Goal: Task Accomplishment & Management: Manage account settings

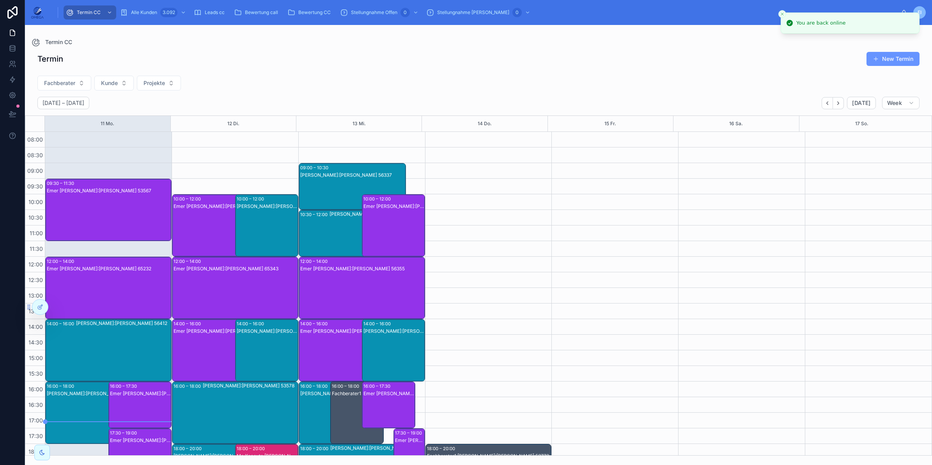
scroll to position [82, 0]
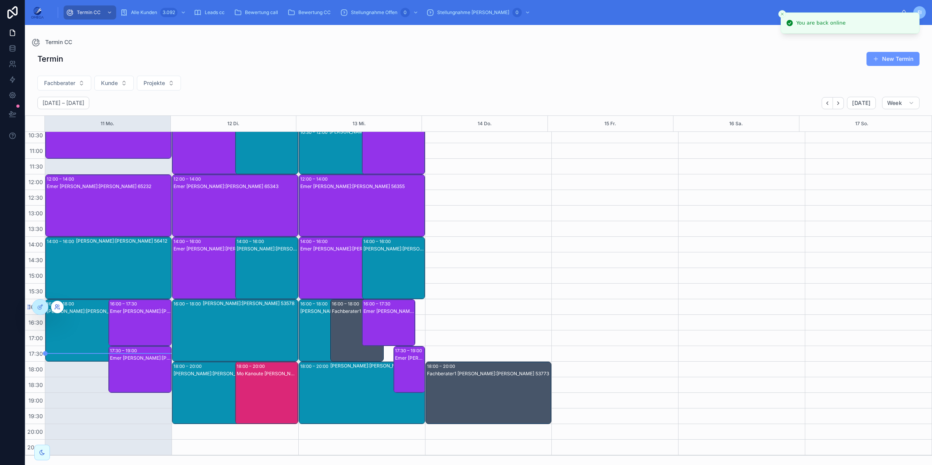
click at [54, 304] on icon at bounding box center [57, 307] width 6 height 6
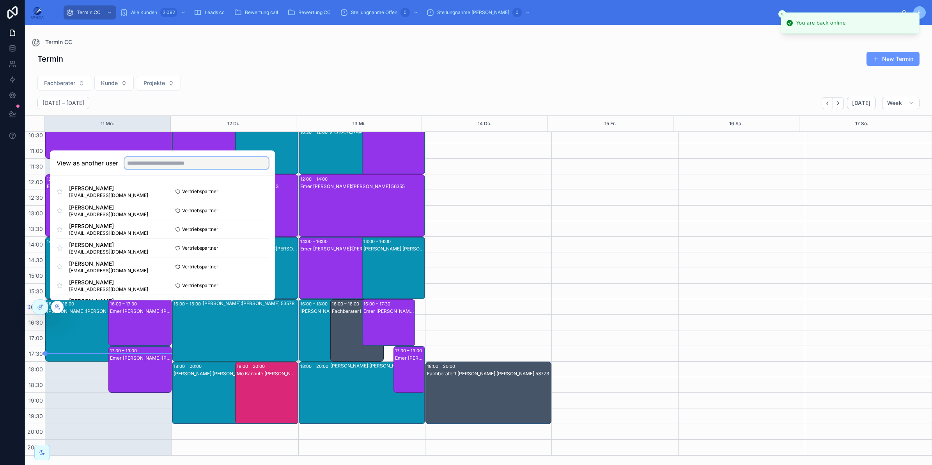
click at [153, 165] on input "text" at bounding box center [196, 163] width 144 height 12
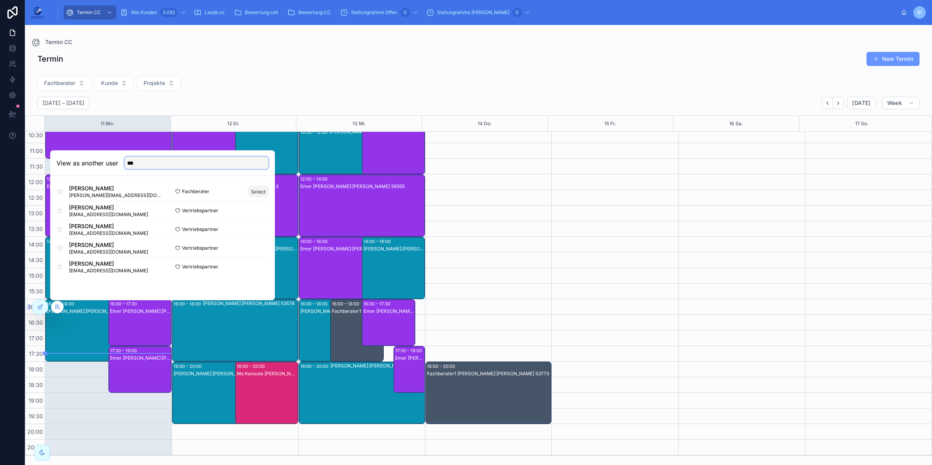
type input "***"
click at [263, 190] on button "Select" at bounding box center [259, 191] width 20 height 11
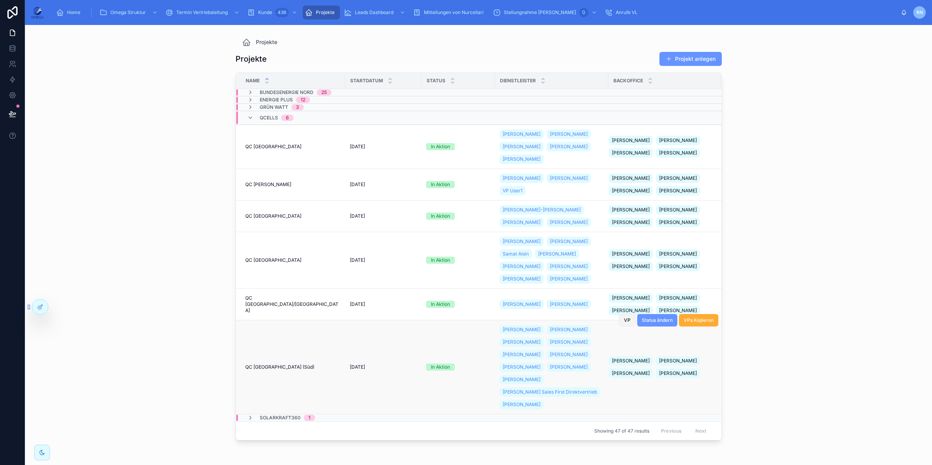
click at [625, 322] on span "VP" at bounding box center [627, 320] width 7 height 6
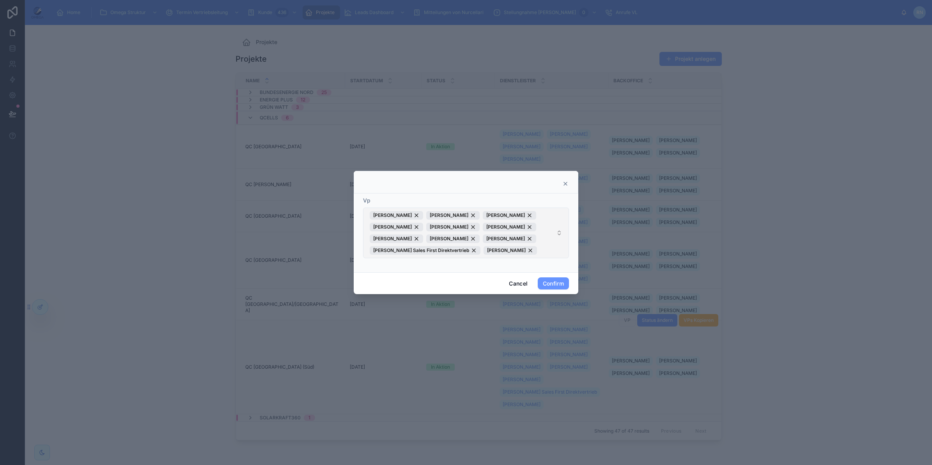
click at [537, 250] on span "[PERSON_NAME] Meliksah [PERSON_NAME] [PERSON_NAME] [PERSON_NAME] [PERSON_NAME] …" at bounding box center [461, 233] width 183 height 44
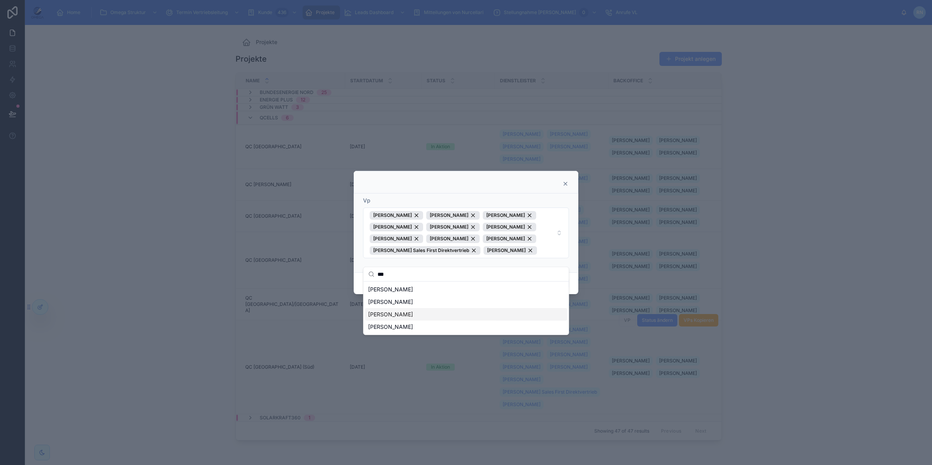
type input "***"
click at [415, 314] on div "[PERSON_NAME]" at bounding box center [466, 314] width 202 height 12
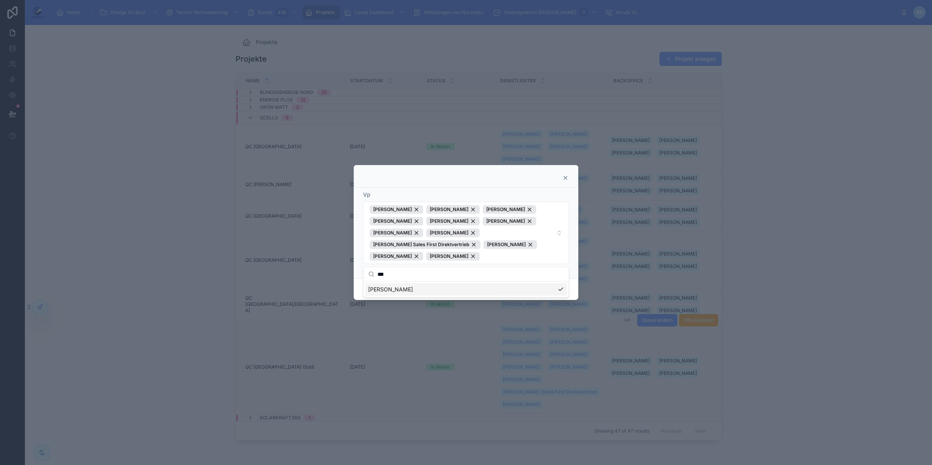
click at [568, 194] on div "Vp" at bounding box center [466, 195] width 206 height 8
click at [558, 289] on button "Confirm" at bounding box center [553, 289] width 31 height 12
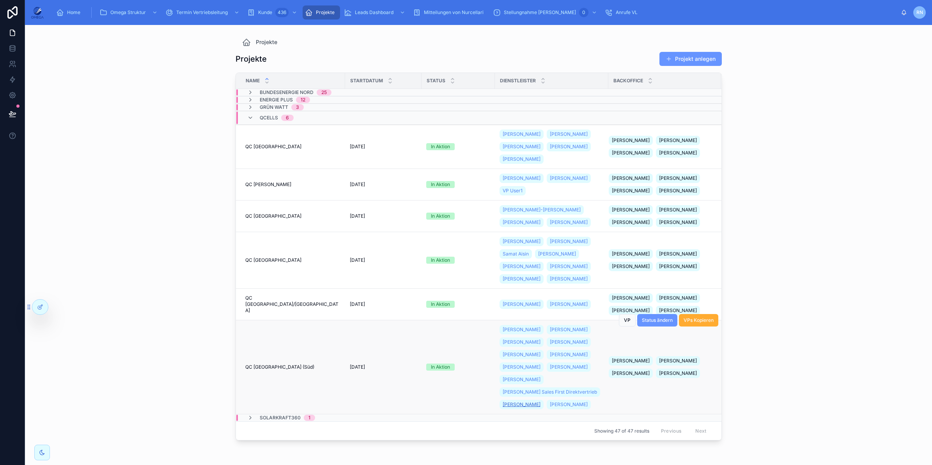
click at [512, 402] on span "Georgios Fakas" at bounding box center [522, 404] width 38 height 6
click at [624, 322] on span "VP" at bounding box center [627, 320] width 7 height 6
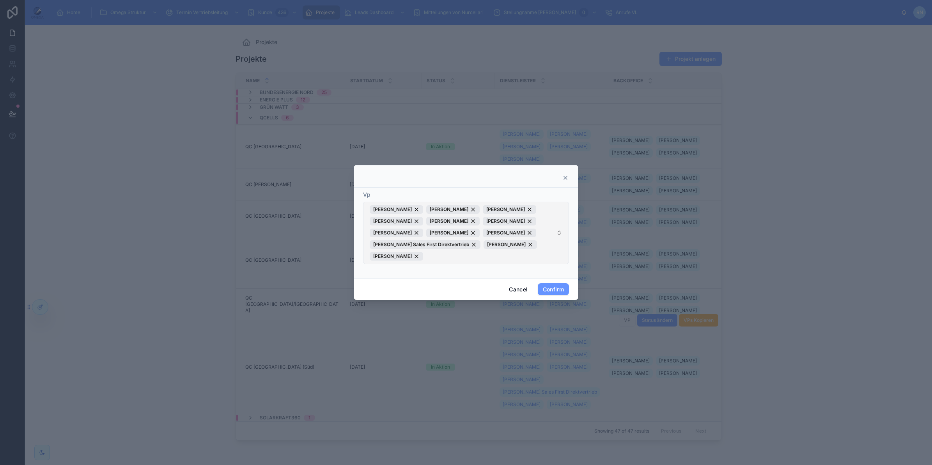
click at [504, 259] on span "Morhaf Rabah Meliksah Özer Safa Kochar Ibrahim Kasem Mohamed Aghiad Obaid Rober…" at bounding box center [461, 232] width 183 height 55
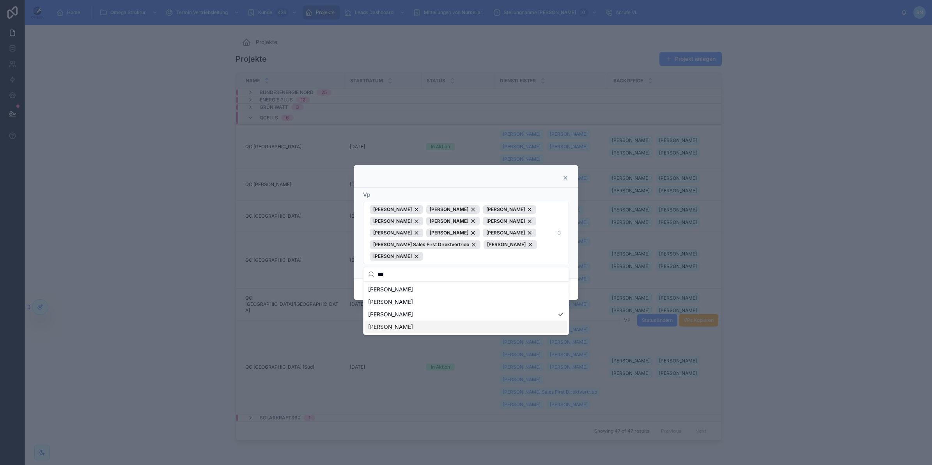
type input "***"
click at [430, 325] on div "Georgios Fakas" at bounding box center [466, 327] width 202 height 12
click at [529, 294] on div "Carl-Georg Schäfer" at bounding box center [466, 289] width 202 height 12
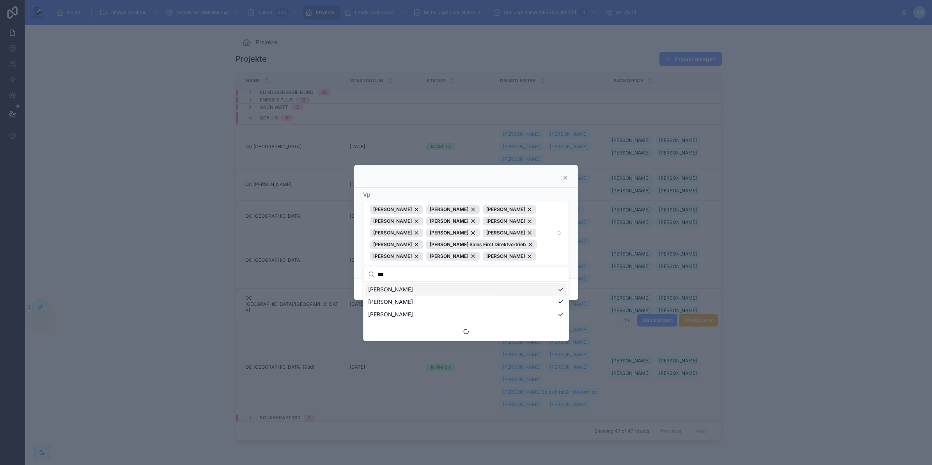
click at [497, 291] on div "Carl-Georg Schäfer" at bounding box center [466, 289] width 202 height 12
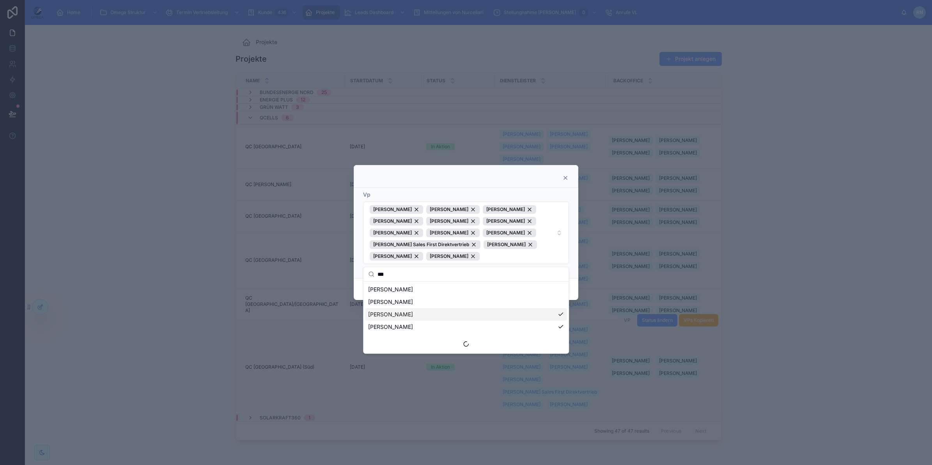
click at [484, 310] on div "Georgios Fakas" at bounding box center [466, 314] width 202 height 12
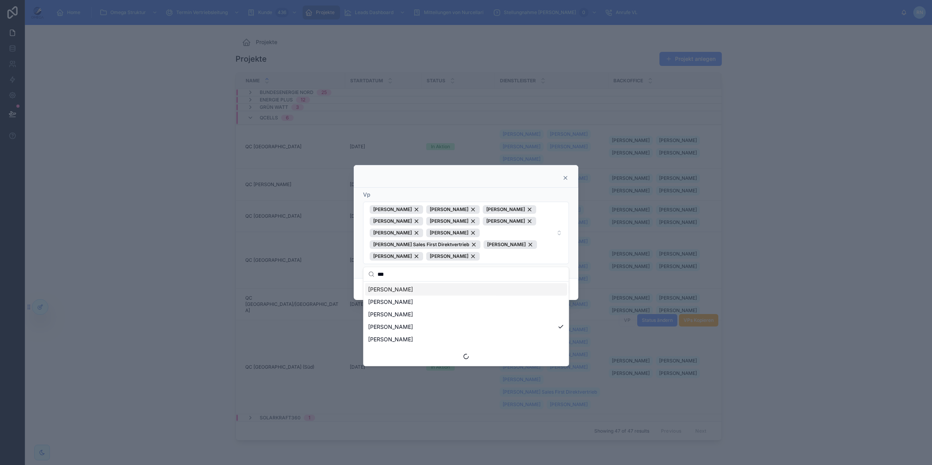
click at [574, 265] on div "Vp Alec Schmidt Alina Olbrich Georgios Fakas Ibrahim Kasem Marvin Käsler Meliks…" at bounding box center [466, 233] width 225 height 91
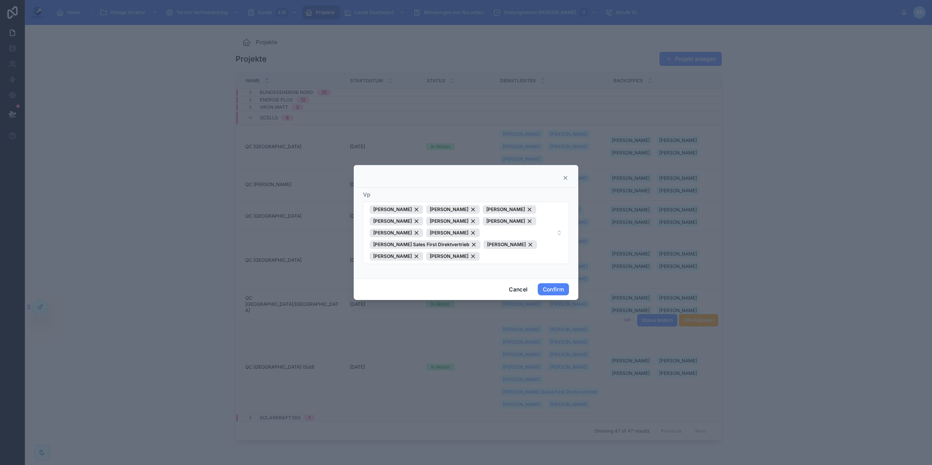
click at [554, 288] on button "Confirm" at bounding box center [553, 289] width 31 height 12
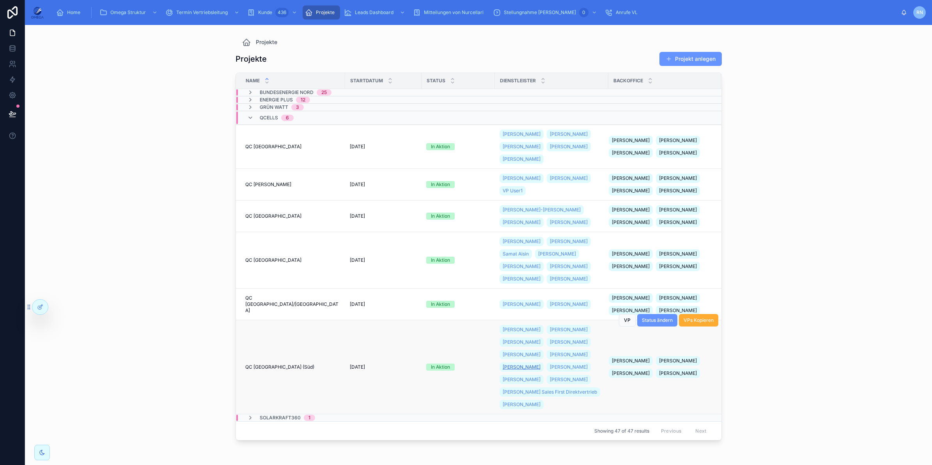
click at [541, 368] on span "Georgios Fakas" at bounding box center [522, 367] width 38 height 6
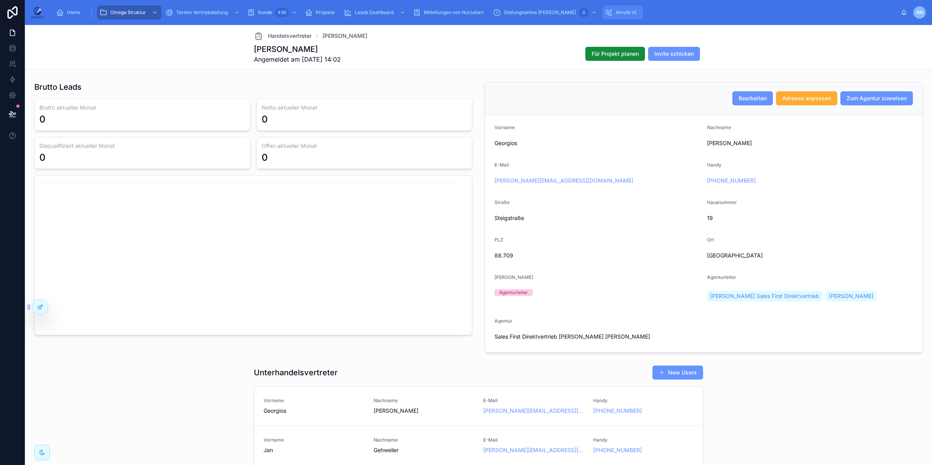
click at [616, 11] on span "Anrufe VL" at bounding box center [627, 12] width 22 height 6
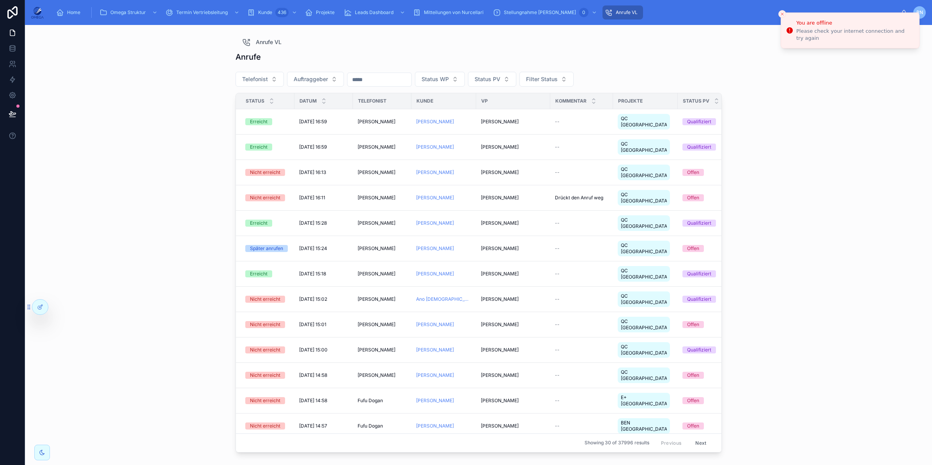
click at [840, 200] on div "Anrufe VL Anrufe Telefonist Auftraggeber Status WP Status PV Filter Status Stat…" at bounding box center [478, 245] width 907 height 440
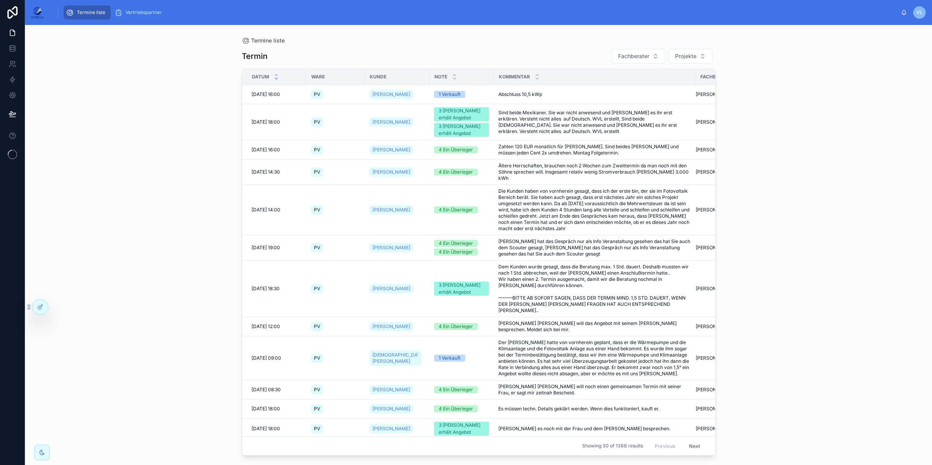
click at [751, 132] on div "Termine liste Termin Fachberater Projekte Datum Ware Kunde Note Kommentar Fachb…" at bounding box center [478, 245] width 907 height 440
click at [60, 305] on icon at bounding box center [57, 307] width 6 height 6
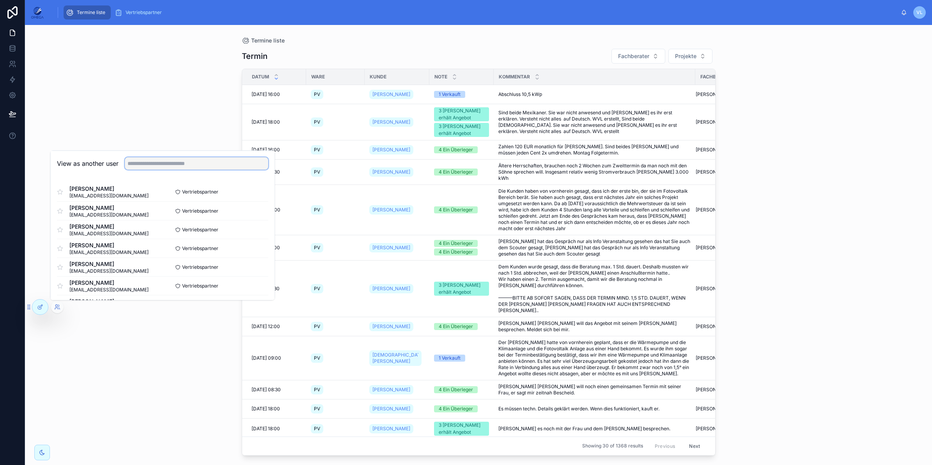
click at [150, 161] on input "text" at bounding box center [197, 163] width 144 height 12
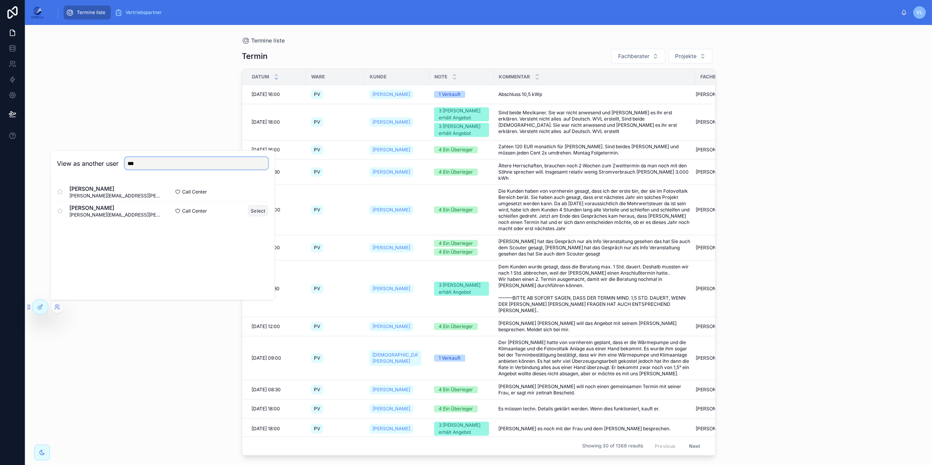
type input "***"
click at [252, 208] on button "Select" at bounding box center [258, 210] width 20 height 11
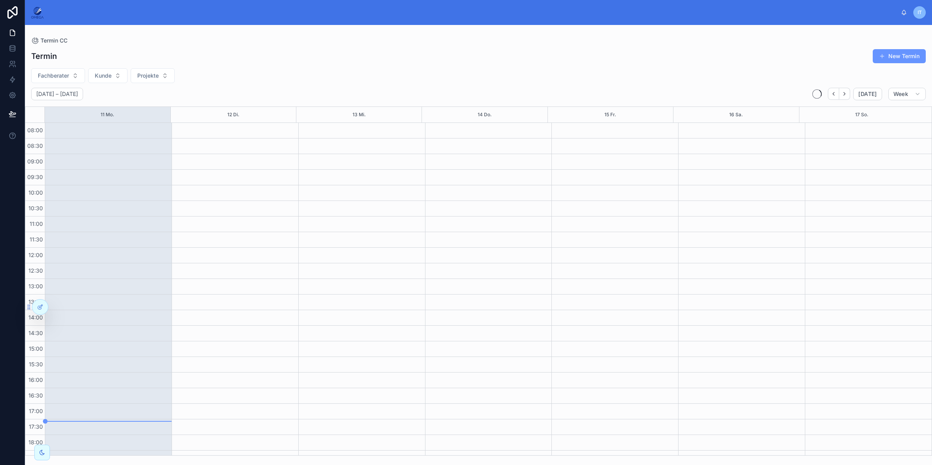
scroll to position [73, 0]
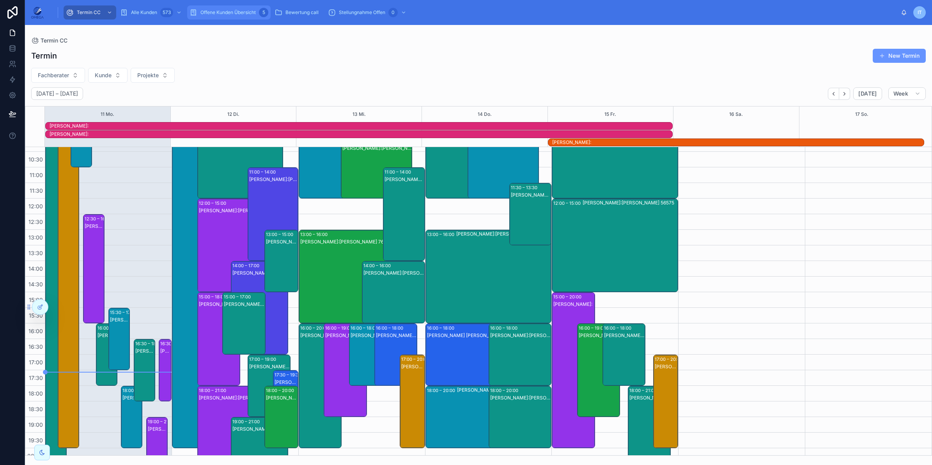
click at [229, 13] on span "Offene Kunden Übersicht" at bounding box center [228, 12] width 55 height 6
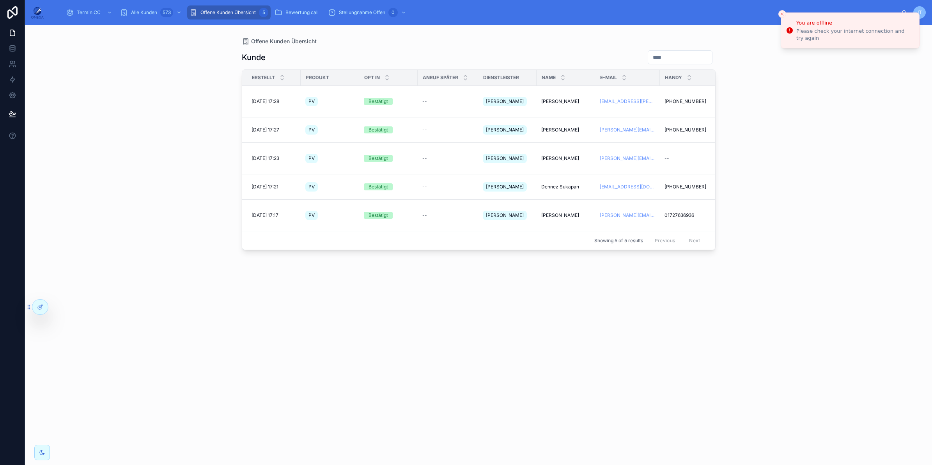
click at [625, 320] on div "Kunde Erstellt Produkt Opt In Anruf später Dienstleister Name E-Mail Handy Stat…" at bounding box center [479, 250] width 474 height 410
click at [785, 14] on icon "Close toast" at bounding box center [782, 14] width 5 height 5
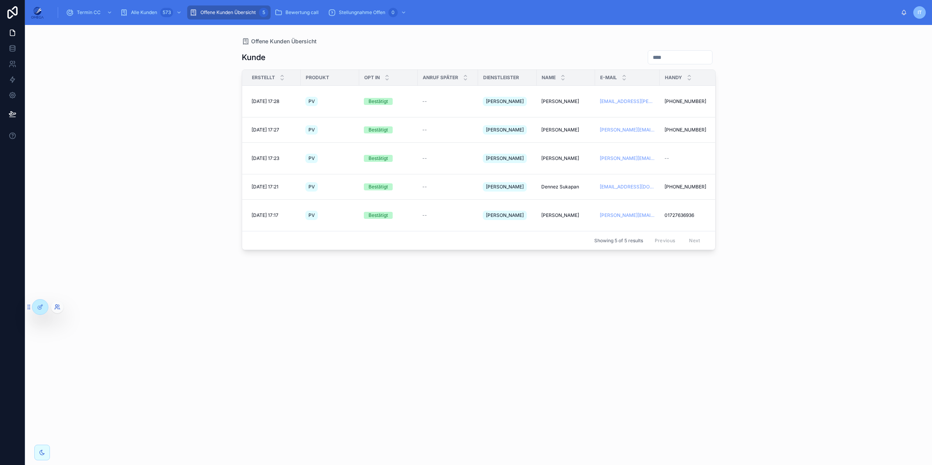
click at [55, 305] on icon at bounding box center [57, 307] width 6 height 6
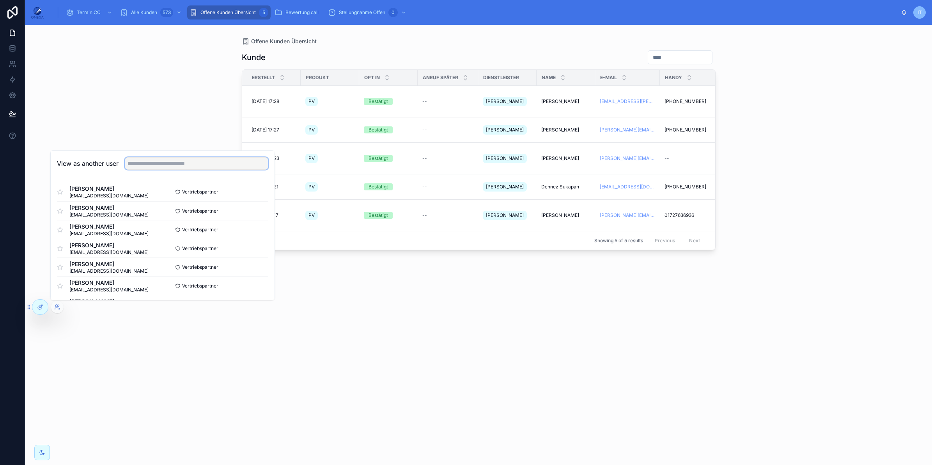
click at [141, 164] on input "text" at bounding box center [197, 163] width 144 height 12
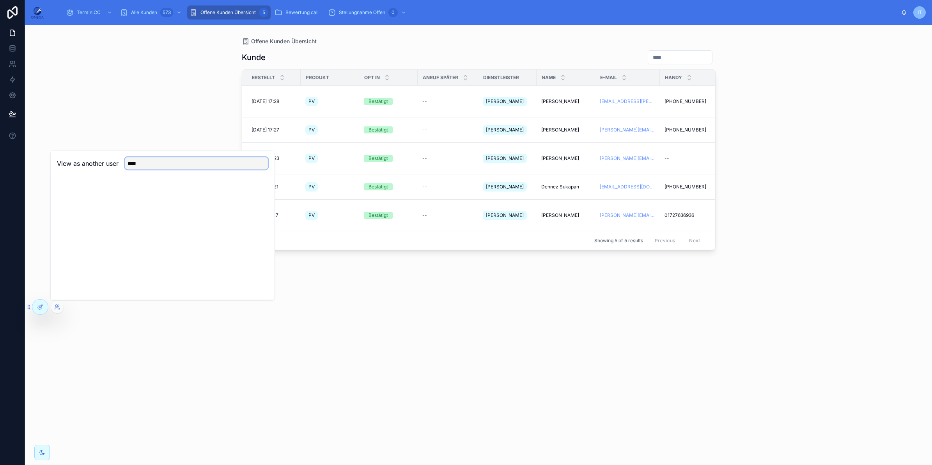
type input "****"
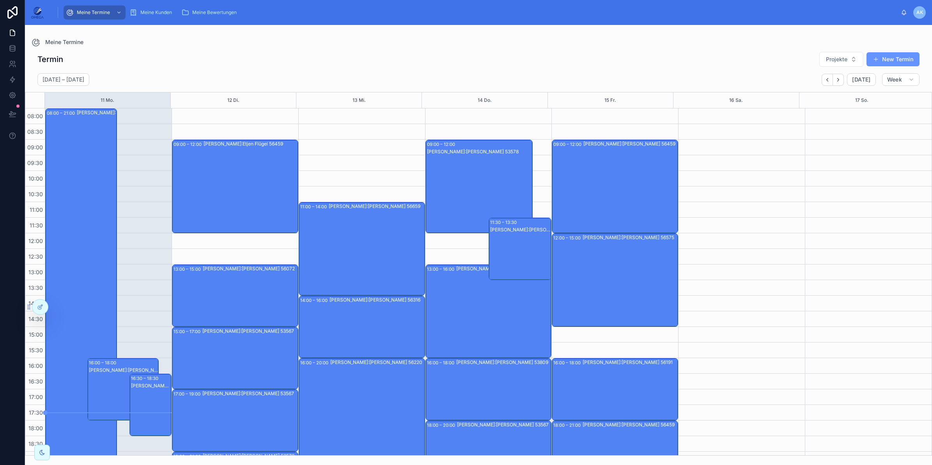
click at [516, 246] on div "[PERSON_NAME]:[PERSON_NAME] 53578" at bounding box center [520, 256] width 61 height 61
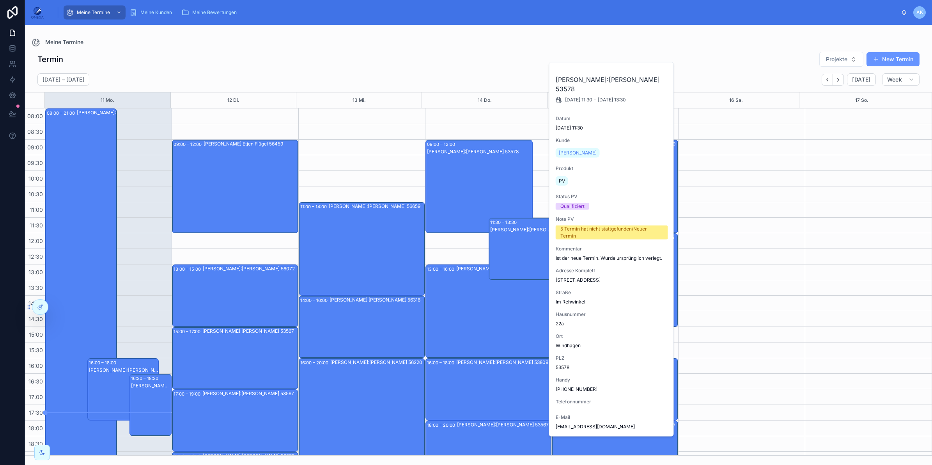
click at [427, 45] on div "Meine Termine" at bounding box center [478, 41] width 895 height 9
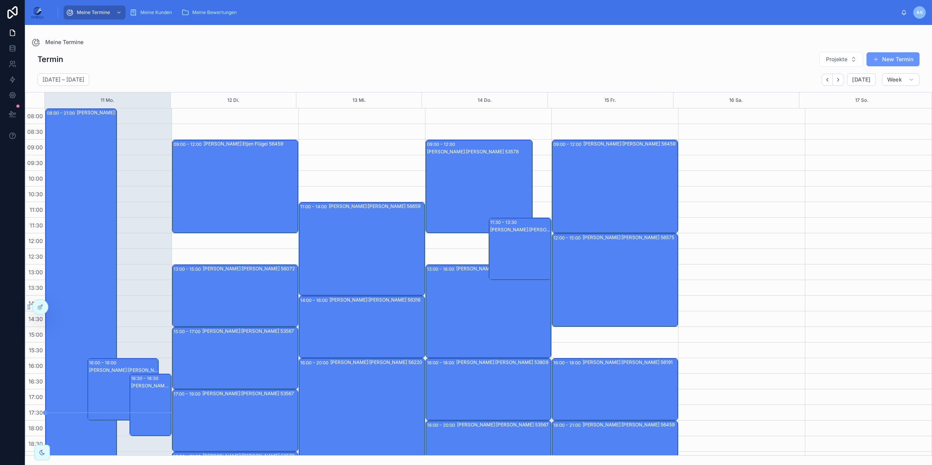
click at [616, 186] on div "[PERSON_NAME]:[PERSON_NAME] 56459" at bounding box center [631, 186] width 94 height 92
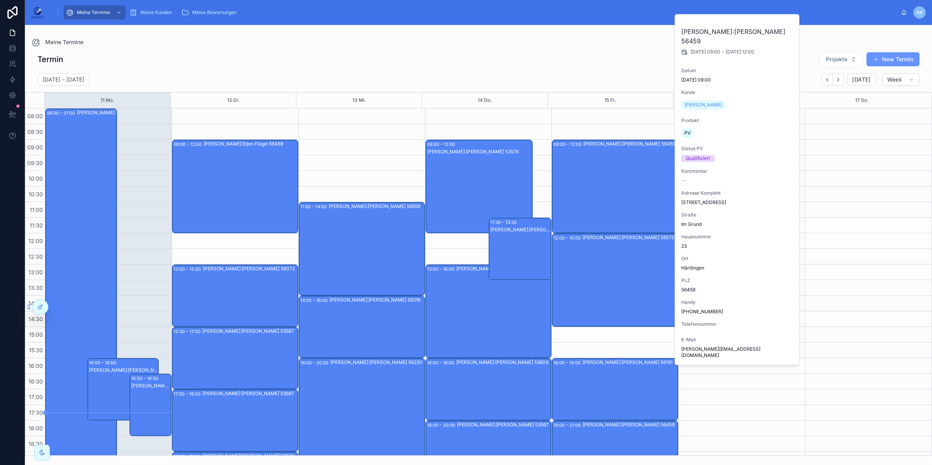
click at [535, 57] on div "Termin Projekte New Termin" at bounding box center [478, 59] width 883 height 16
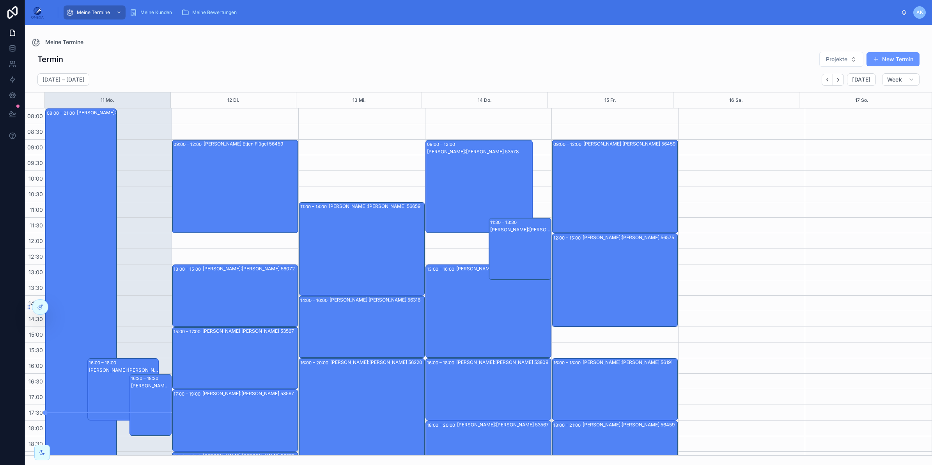
click at [156, 399] on div "[PERSON_NAME]:[PERSON_NAME] 53809" at bounding box center [151, 412] width 40 height 61
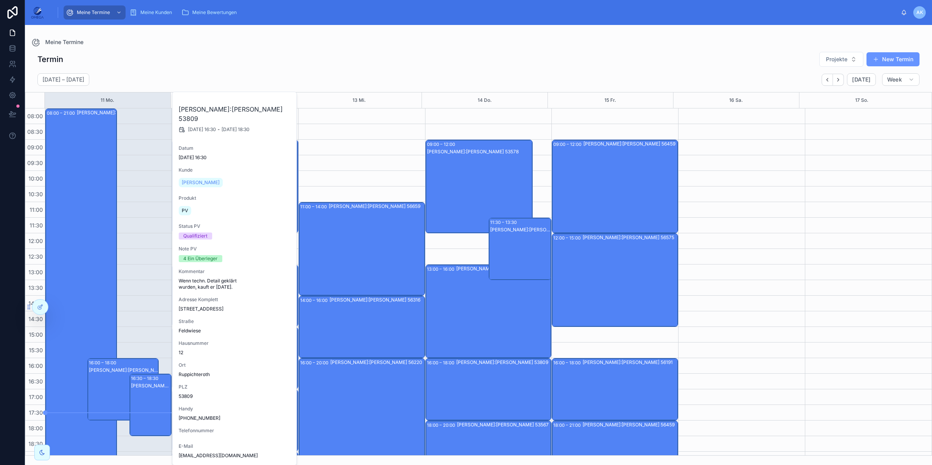
click at [106, 379] on div "[PERSON_NAME]:[PERSON_NAME] 53567" at bounding box center [123, 397] width 69 height 61
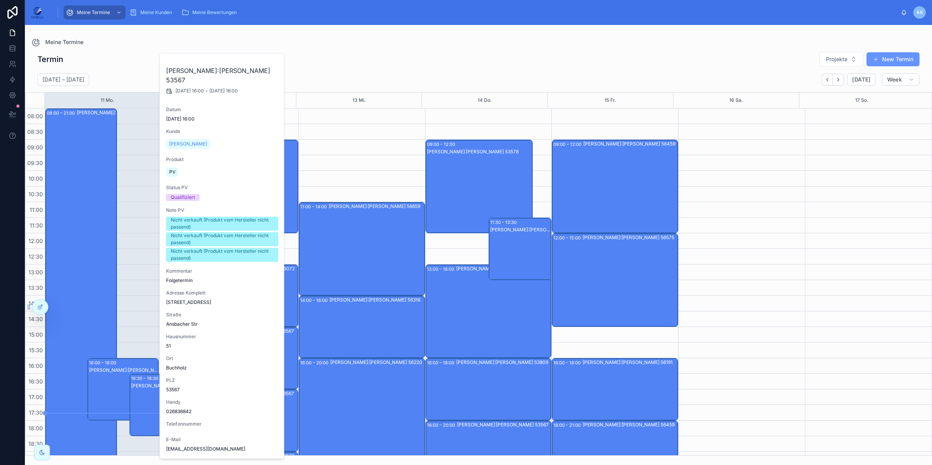
click at [112, 381] on div "[PERSON_NAME]:[PERSON_NAME] 53567" at bounding box center [123, 397] width 69 height 61
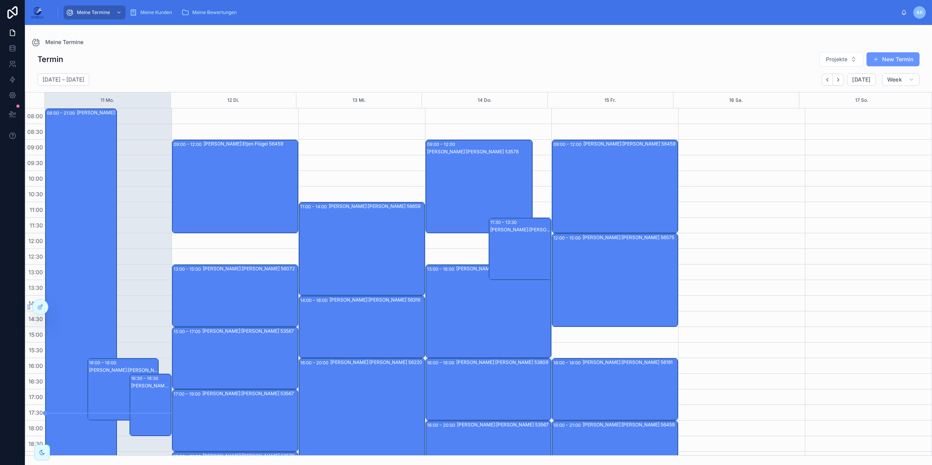
click at [113, 383] on div "[PERSON_NAME]:[PERSON_NAME] 53567" at bounding box center [123, 397] width 69 height 61
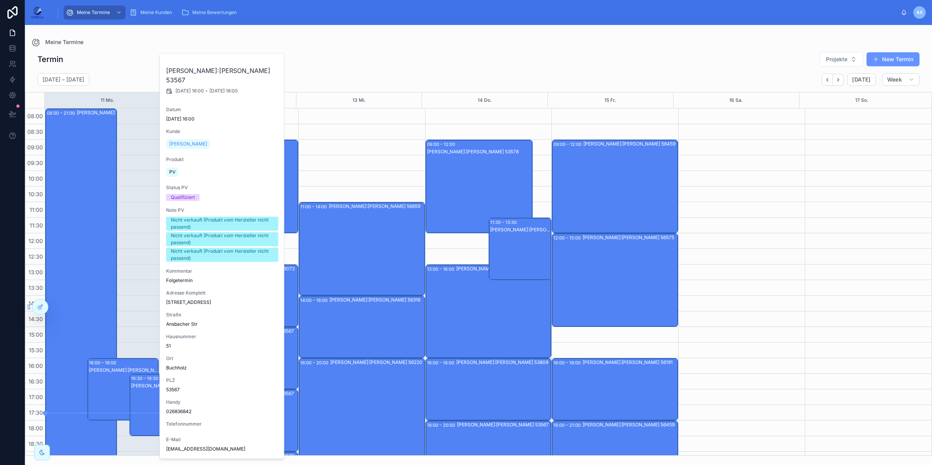
click at [133, 403] on div "[PERSON_NAME]:[PERSON_NAME] 53809" at bounding box center [151, 412] width 40 height 61
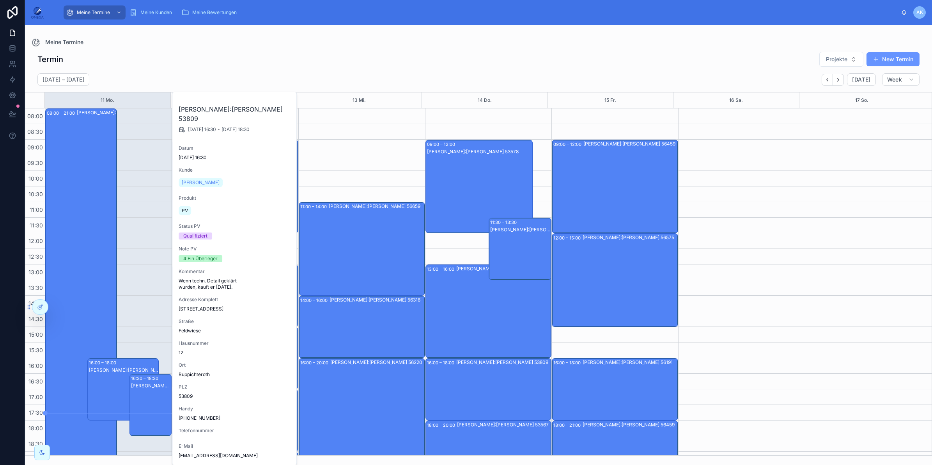
click at [102, 386] on div "[PERSON_NAME]:[PERSON_NAME] 53567" at bounding box center [123, 397] width 69 height 61
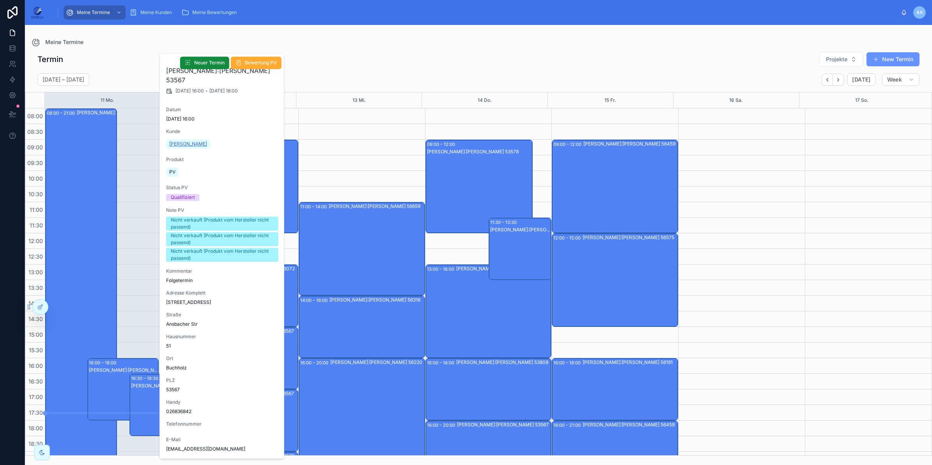
click at [182, 144] on span "[PERSON_NAME]" at bounding box center [188, 144] width 38 height 6
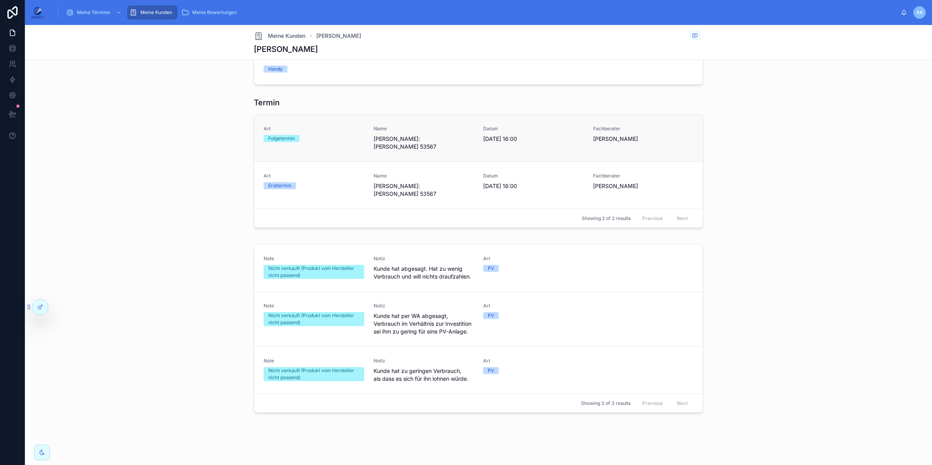
scroll to position [585, 0]
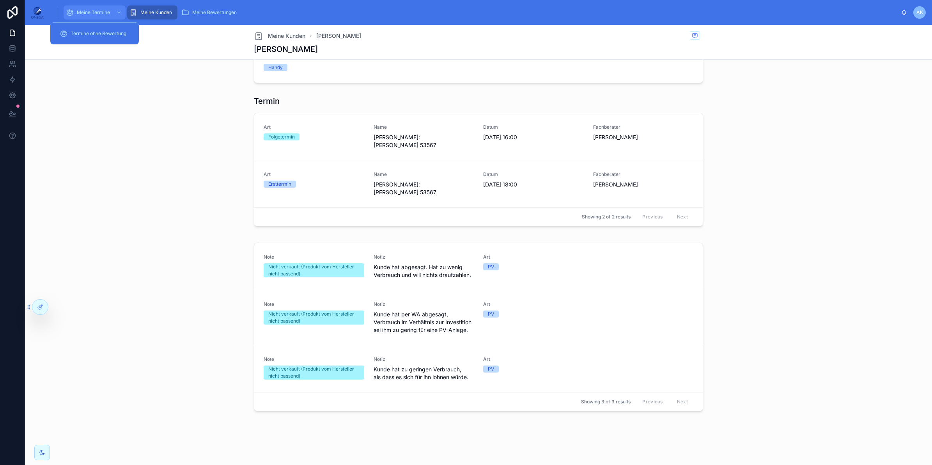
drag, startPoint x: 92, startPoint y: 11, endPoint x: 95, endPoint y: 20, distance: 9.4
click at [92, 11] on span "Meine Termine" at bounding box center [93, 12] width 33 height 6
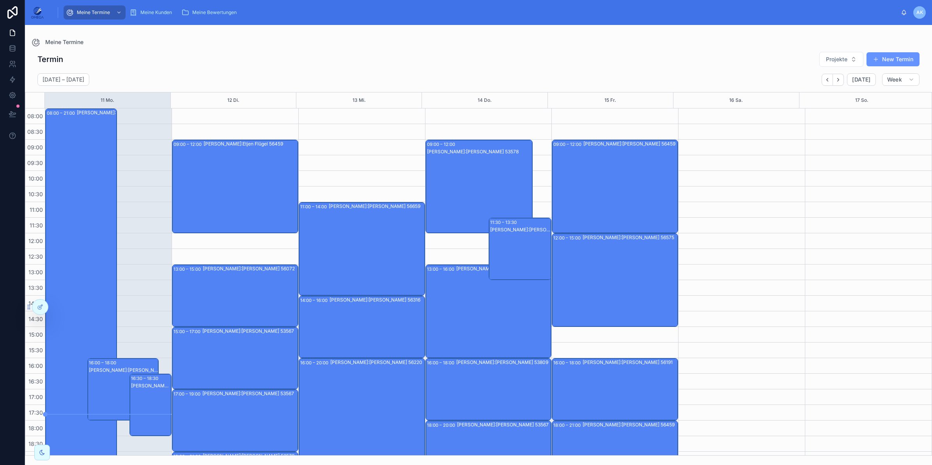
scroll to position [59, 0]
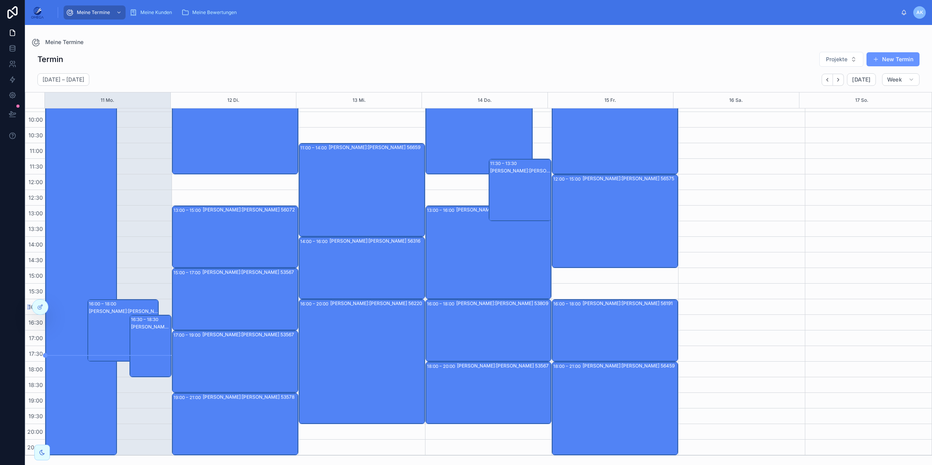
click at [114, 325] on div "[PERSON_NAME]:[PERSON_NAME] 53567" at bounding box center [123, 338] width 69 height 61
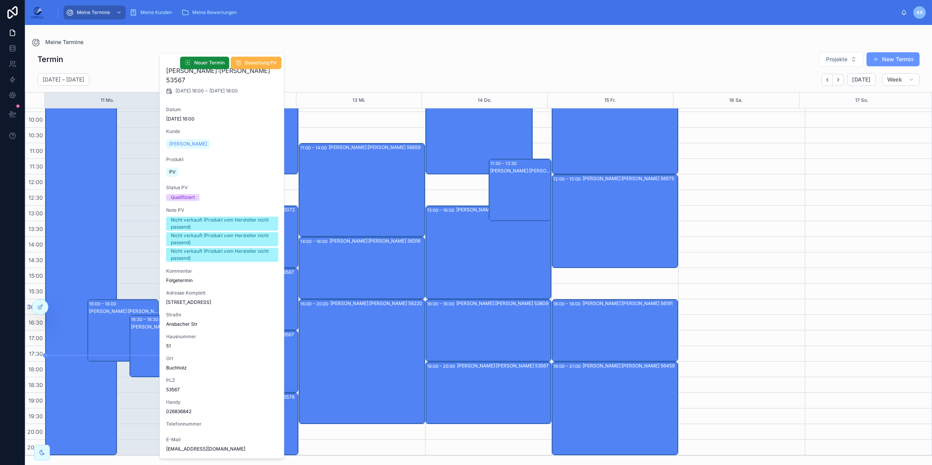
click at [243, 63] on button "Bewertung PV" at bounding box center [256, 63] width 51 height 12
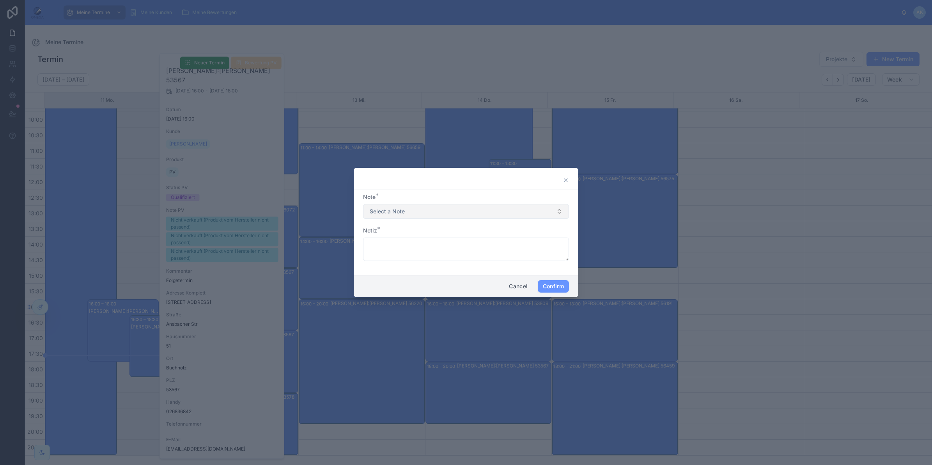
click at [432, 211] on button "Select a Note" at bounding box center [466, 211] width 206 height 15
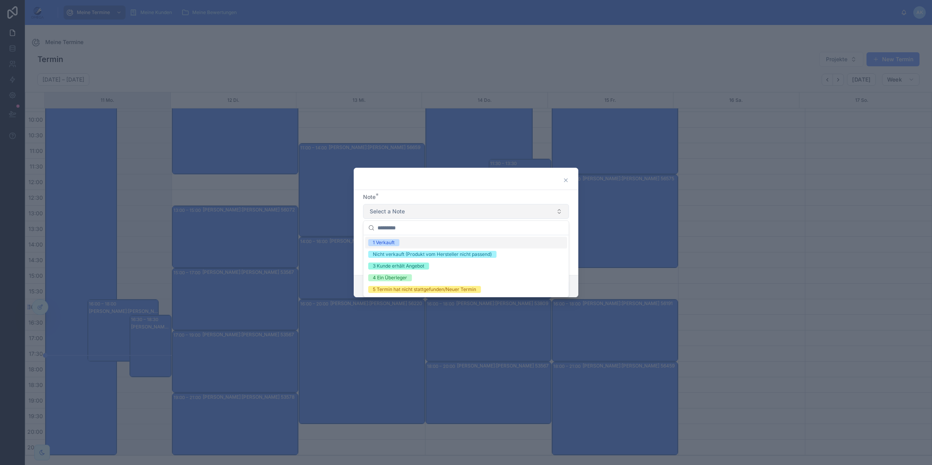
click at [432, 211] on button "Select a Note" at bounding box center [466, 211] width 206 height 15
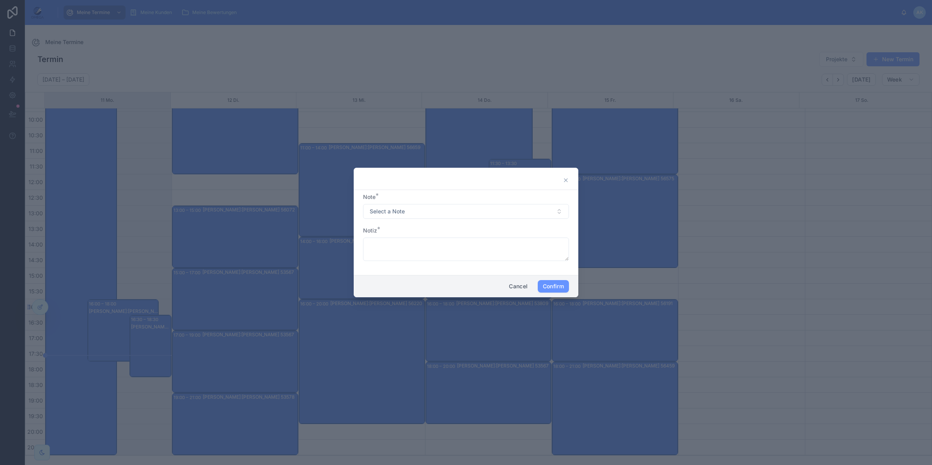
click at [508, 288] on button "Cancel" at bounding box center [518, 286] width 29 height 12
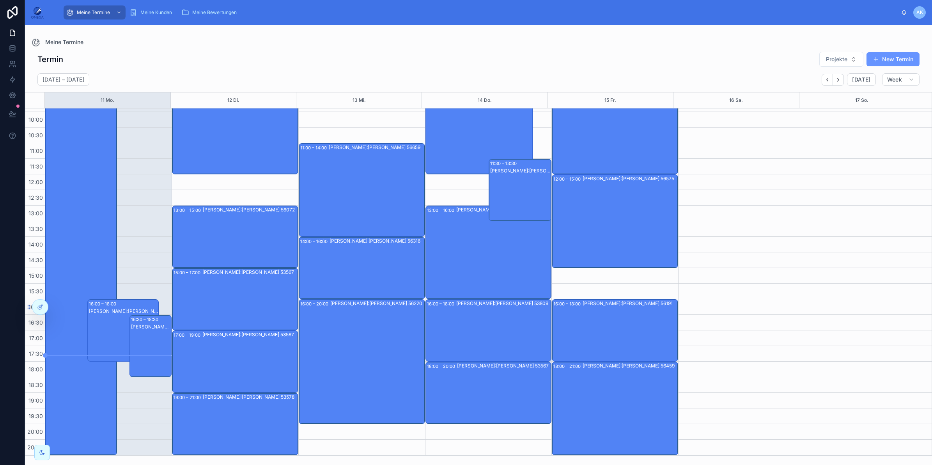
click at [149, 337] on div "[PERSON_NAME]:[PERSON_NAME] 53809" at bounding box center [151, 353] width 40 height 61
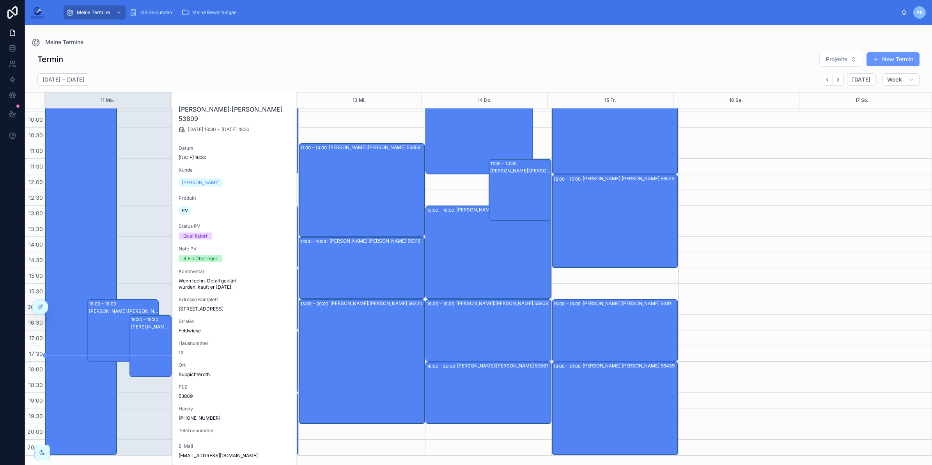
click at [99, 317] on div "[PERSON_NAME]:[PERSON_NAME] 53567" at bounding box center [123, 338] width 69 height 61
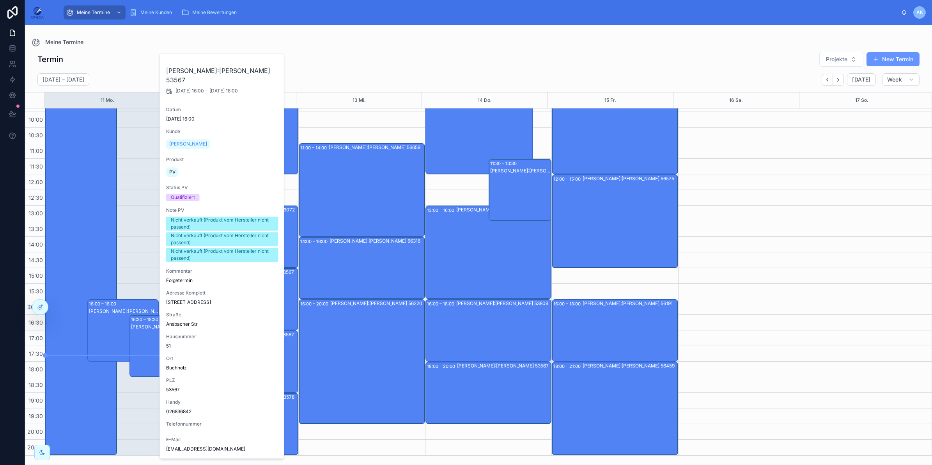
click at [116, 61] on div "Termin Projekte New Termin" at bounding box center [478, 59] width 883 height 16
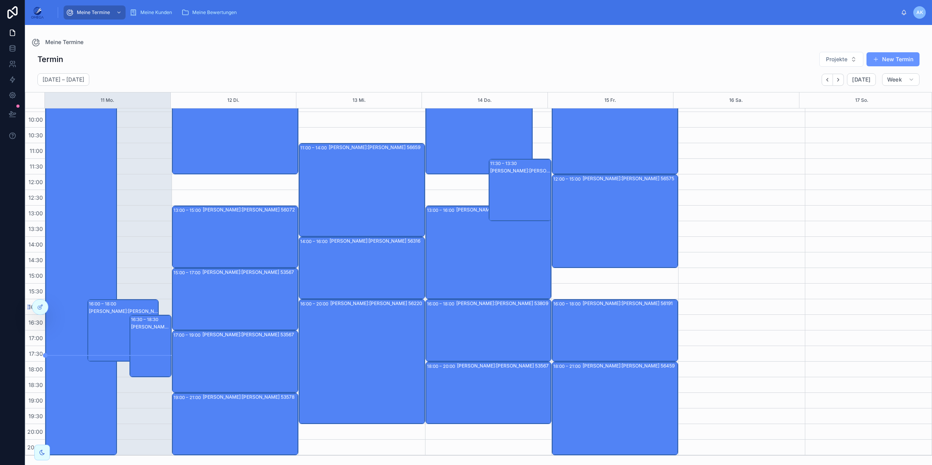
click at [154, 335] on div "[PERSON_NAME]:[PERSON_NAME] 53809" at bounding box center [151, 353] width 40 height 61
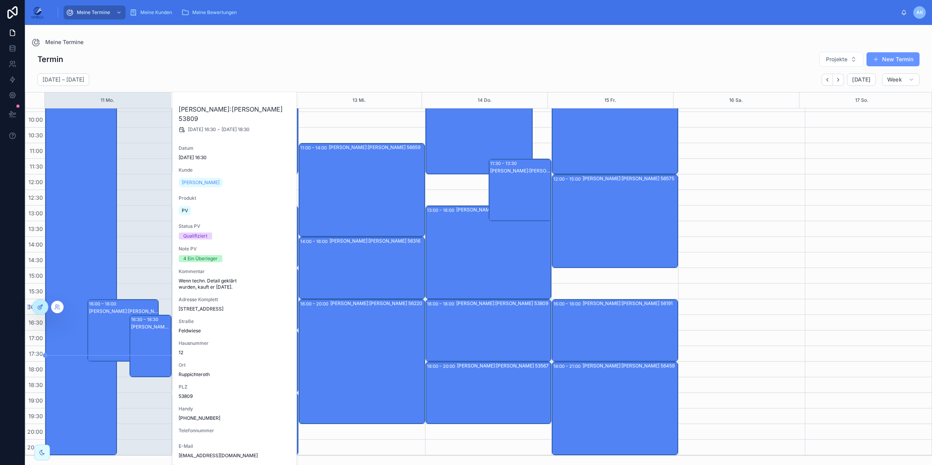
click at [42, 304] on icon at bounding box center [40, 307] width 6 height 6
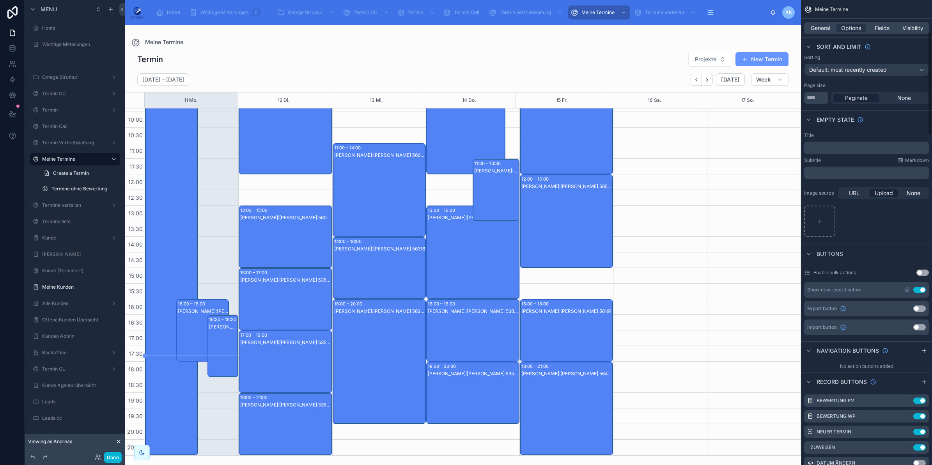
scroll to position [195, 0]
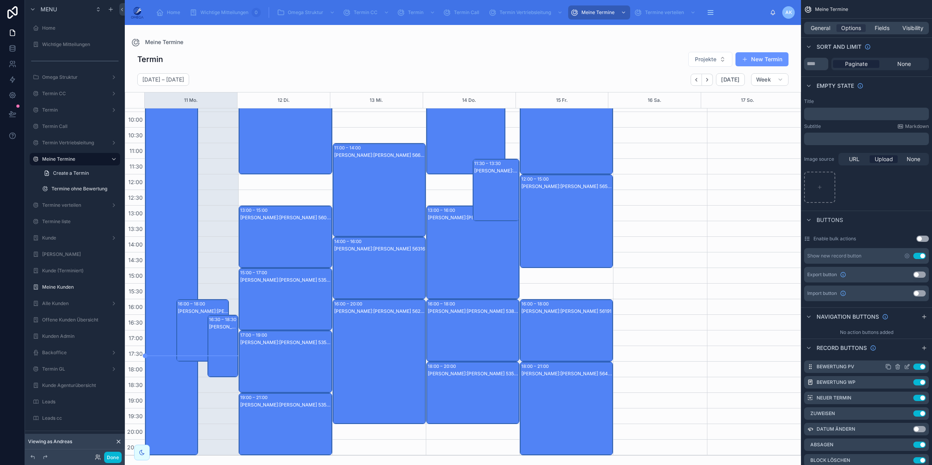
click at [907, 367] on icon "scrollable content" at bounding box center [908, 365] width 3 height 3
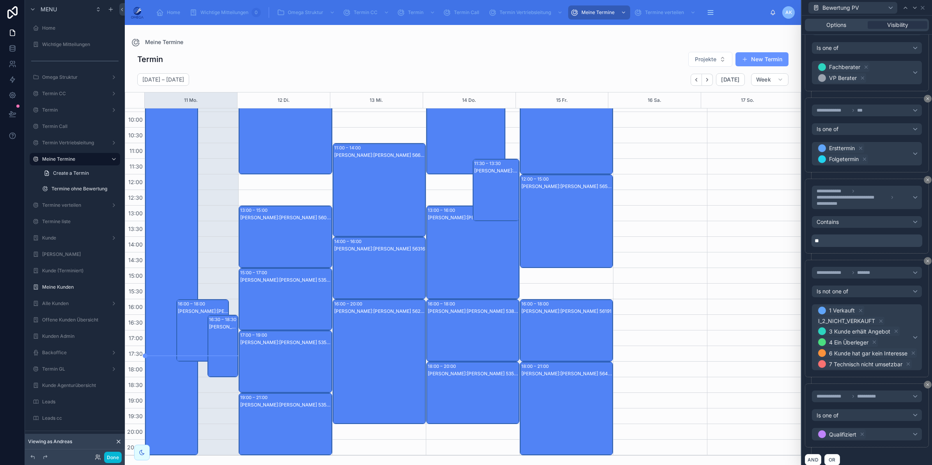
scroll to position [171, 0]
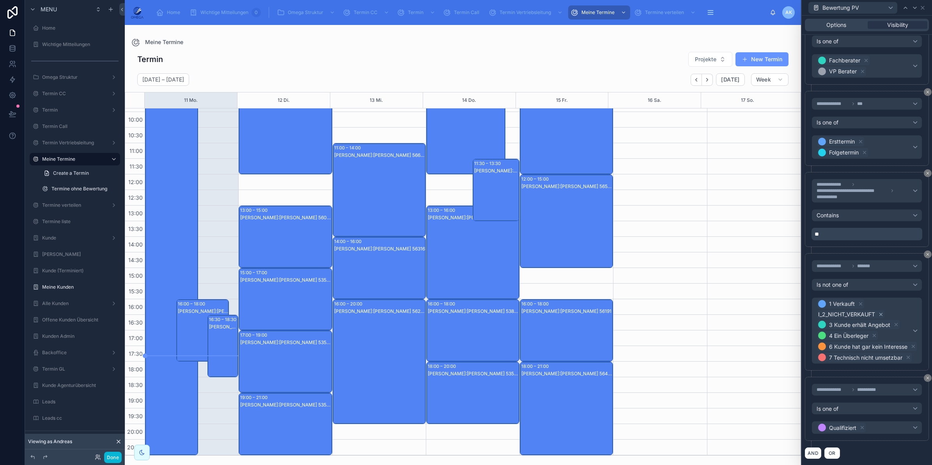
click at [880, 314] on icon at bounding box center [881, 314] width 5 height 5
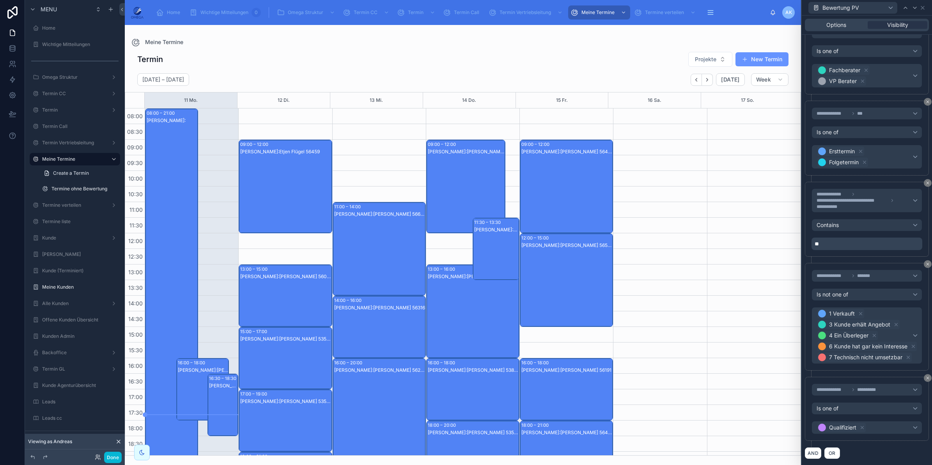
scroll to position [59, 0]
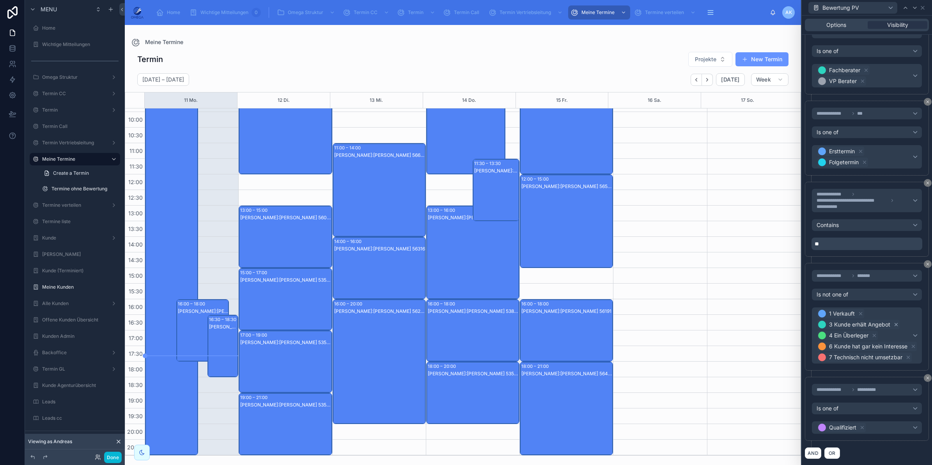
click at [894, 325] on icon at bounding box center [896, 324] width 5 height 5
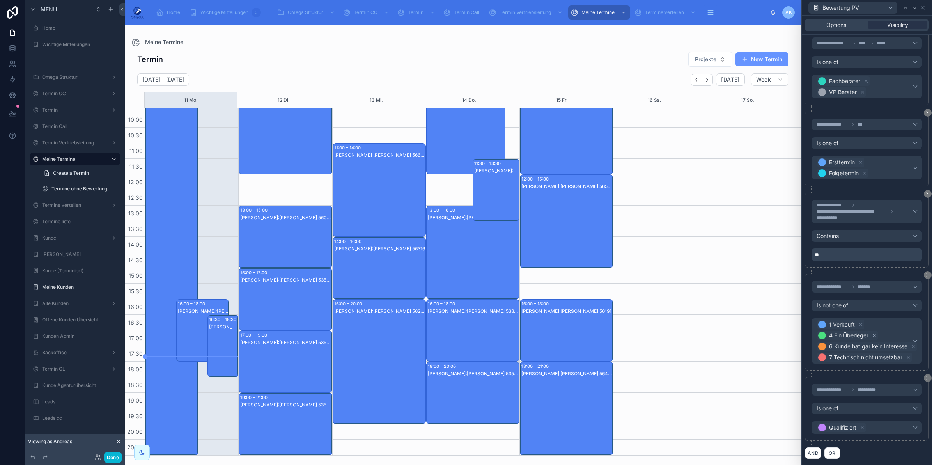
click at [875, 336] on icon at bounding box center [875, 335] width 3 height 3
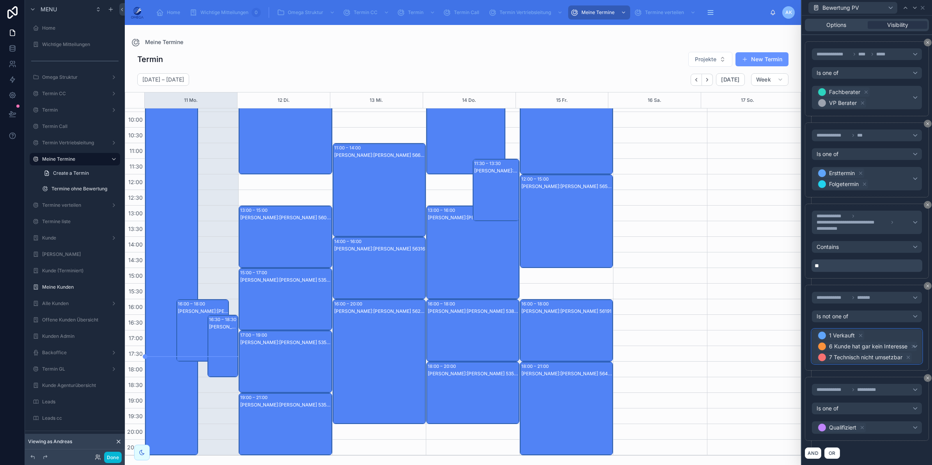
click at [884, 334] on span "1 Verkauft 6 Kunde hat gar kein Interesse 7 Technisch nicht umsetzbar" at bounding box center [867, 346] width 101 height 33
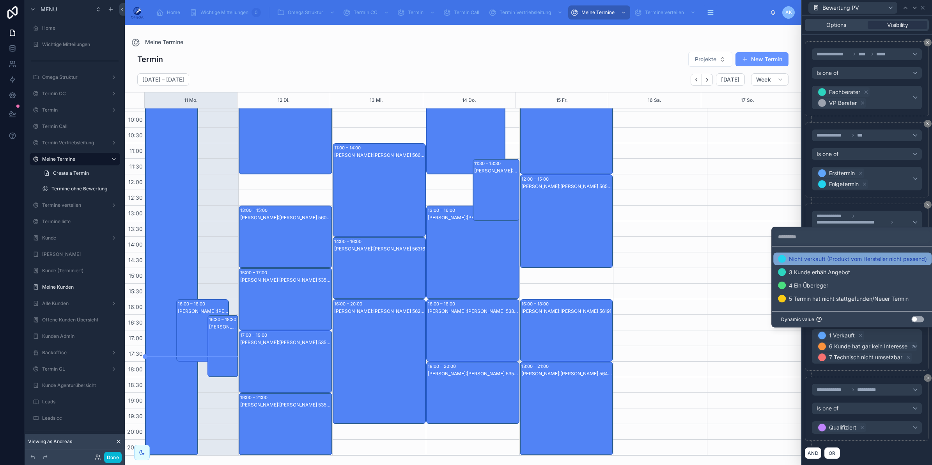
click at [835, 262] on div "Nicht verkauft (Produkt vom Hersteller nicht passend)" at bounding box center [852, 259] width 149 height 8
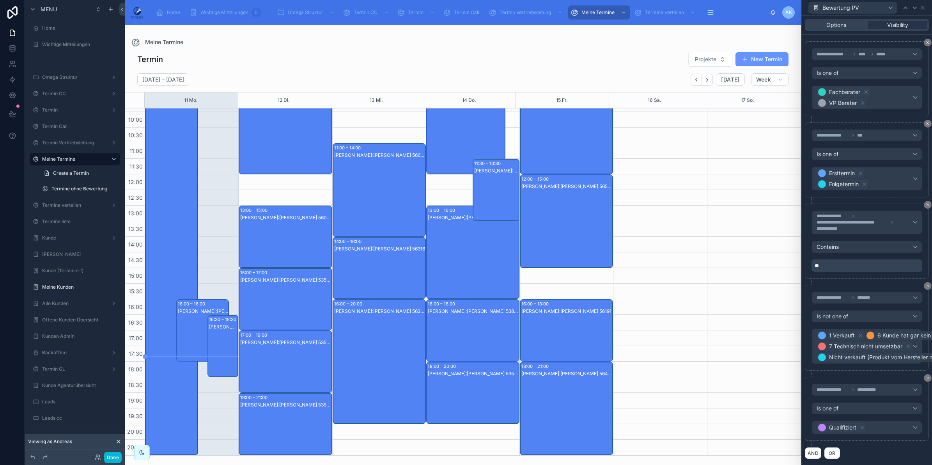
scroll to position [147, 0]
click at [106, 456] on button "Done" at bounding box center [113, 457] width 18 height 11
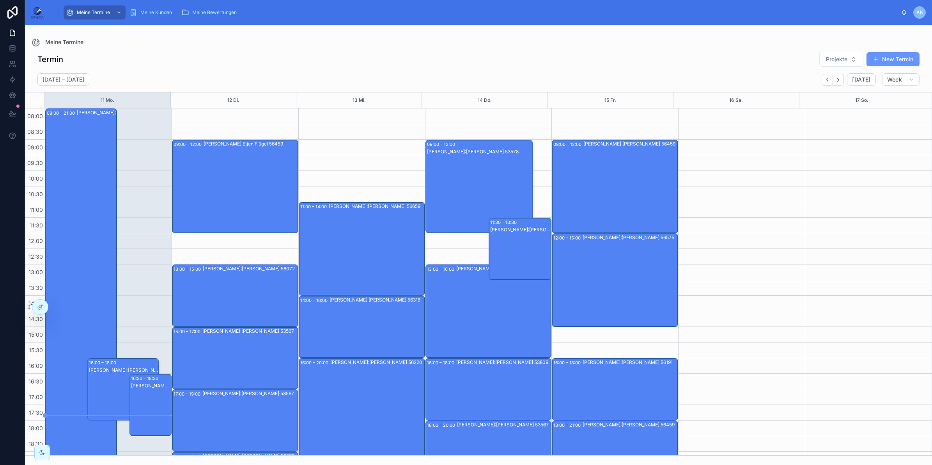
scroll to position [59, 0]
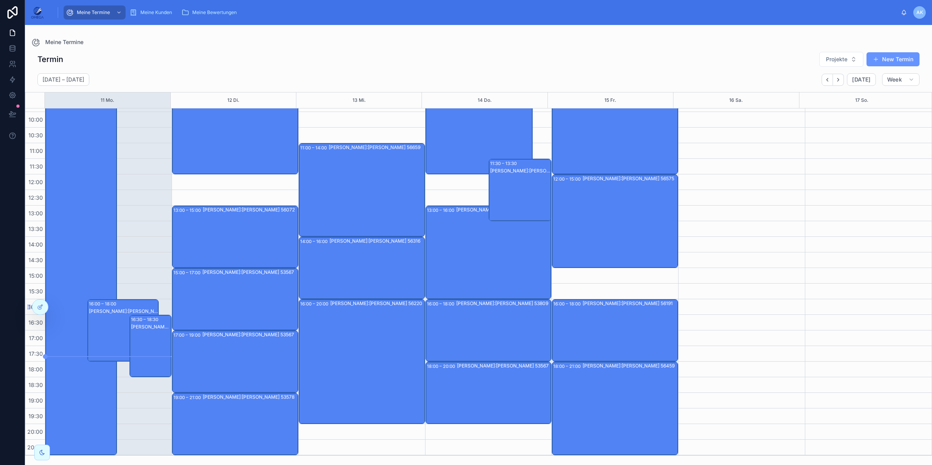
click at [139, 341] on div "[PERSON_NAME]:[PERSON_NAME] 53809" at bounding box center [151, 353] width 40 height 61
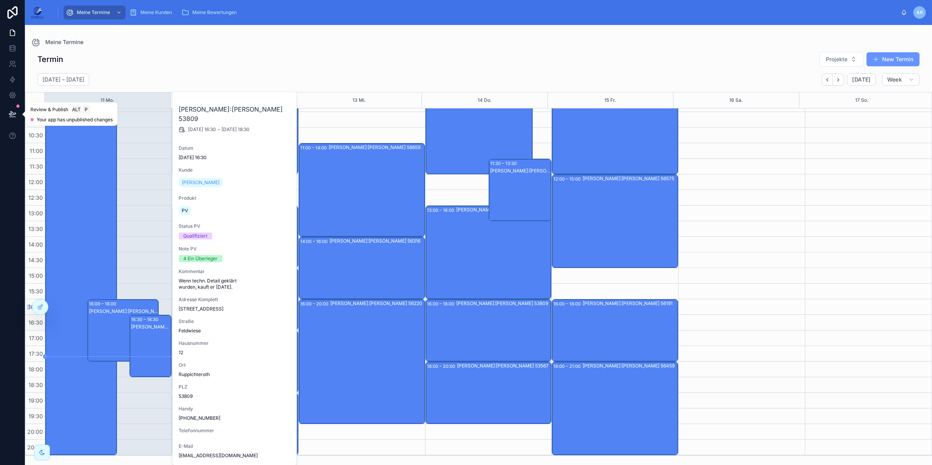
click at [11, 112] on icon at bounding box center [12, 114] width 7 height 4
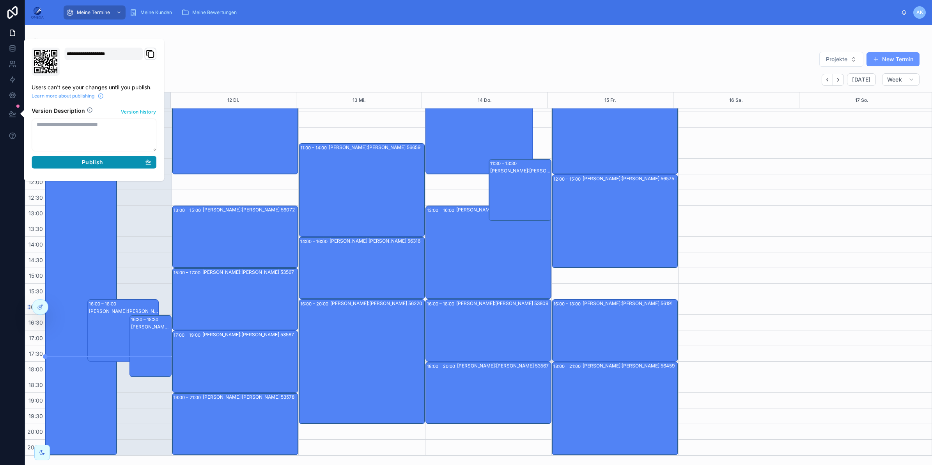
click at [107, 163] on div "Publish" at bounding box center [94, 162] width 115 height 7
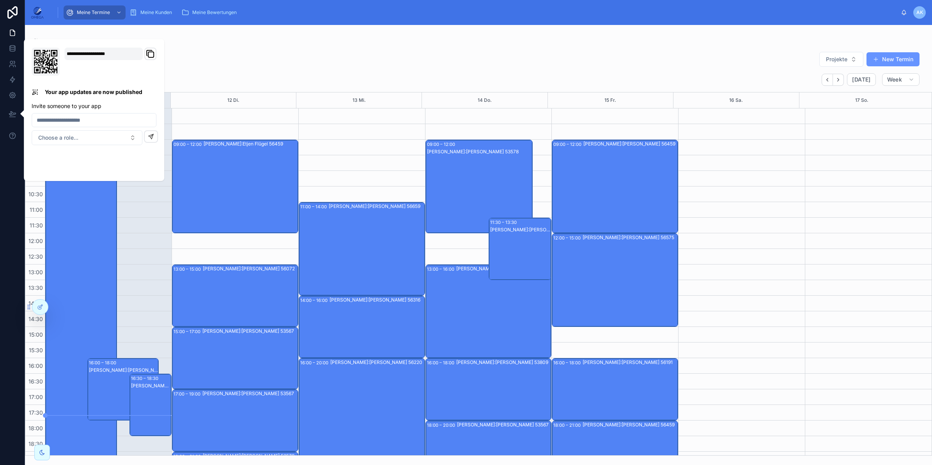
scroll to position [59, 0]
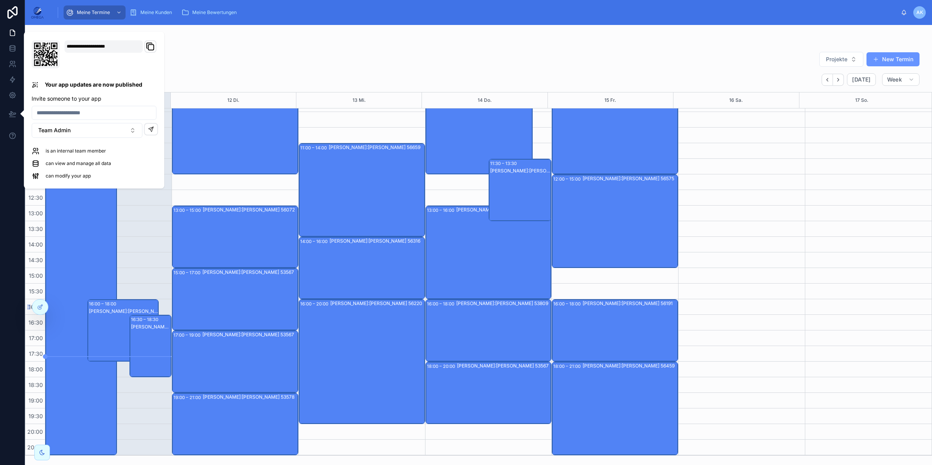
click at [317, 62] on div "Termin Projekte New Termin" at bounding box center [478, 59] width 883 height 16
